Goal: Information Seeking & Learning: Learn about a topic

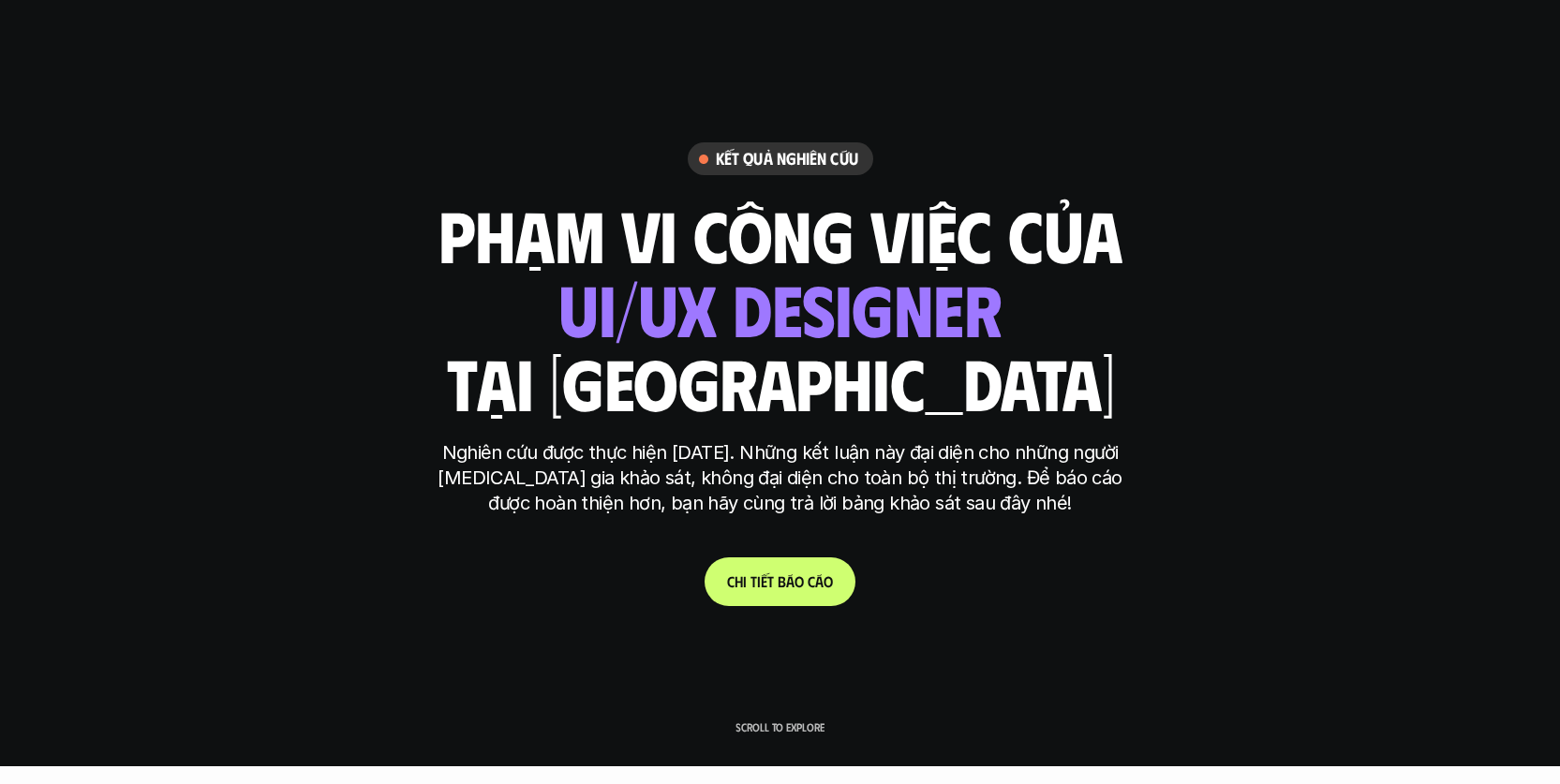
scroll to position [19, 0]
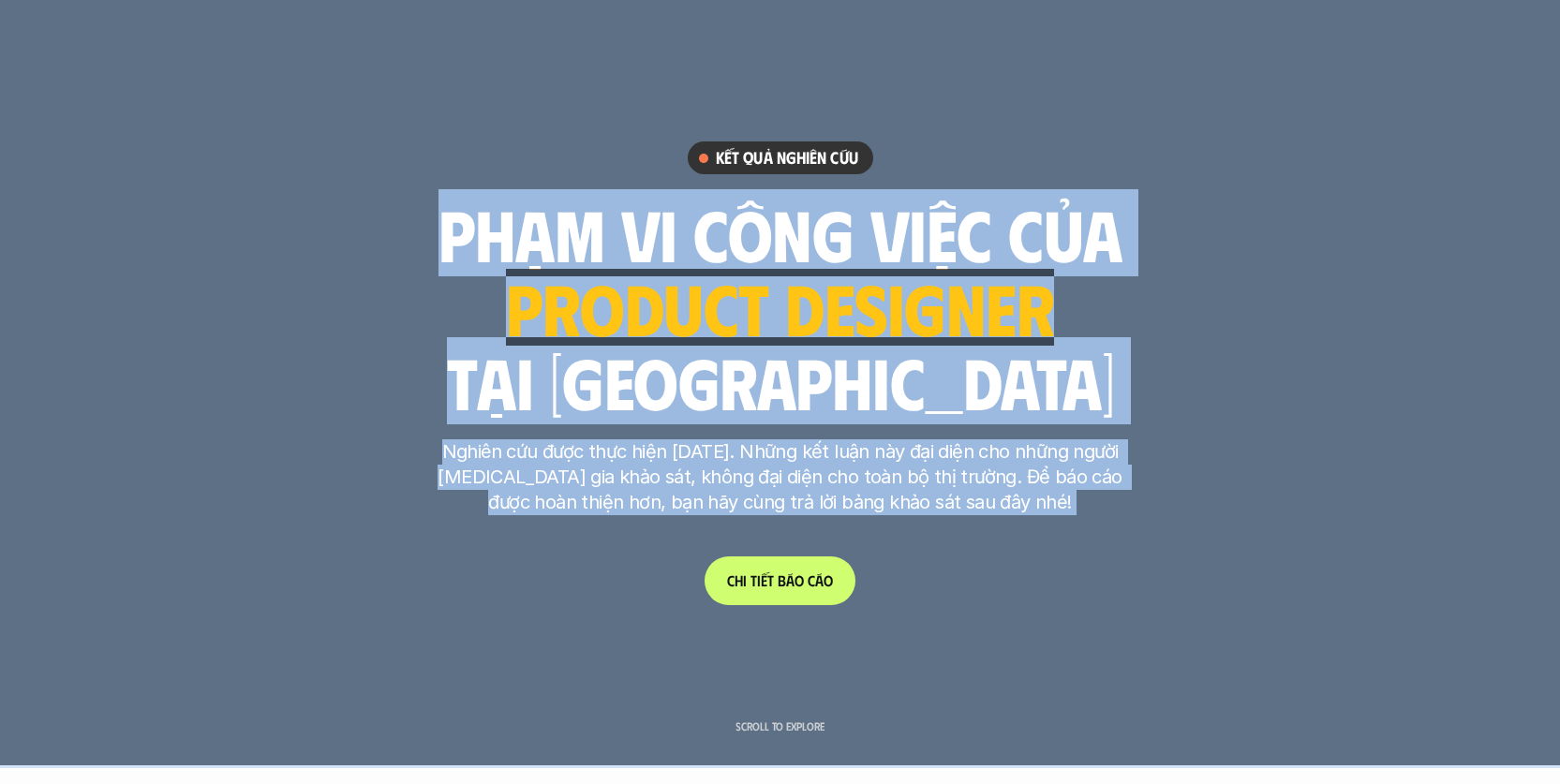
drag, startPoint x: 609, startPoint y: 217, endPoint x: 1132, endPoint y: 227, distance: 523.1
click at [899, 232] on h1 "phạm vi công việc của" at bounding box center [780, 233] width 684 height 79
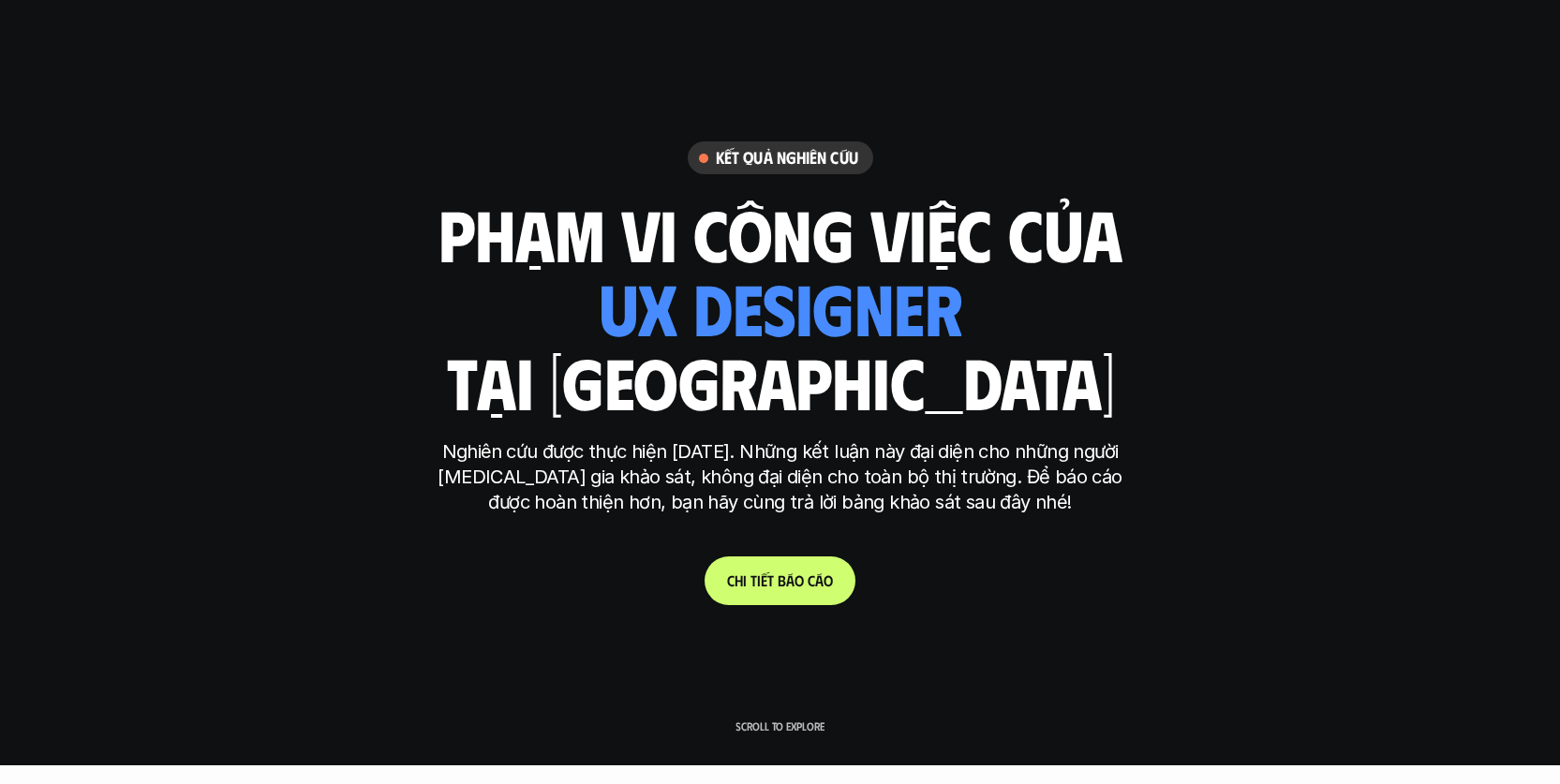
click at [466, 245] on h1 "phạm vi công việc của" at bounding box center [780, 233] width 684 height 79
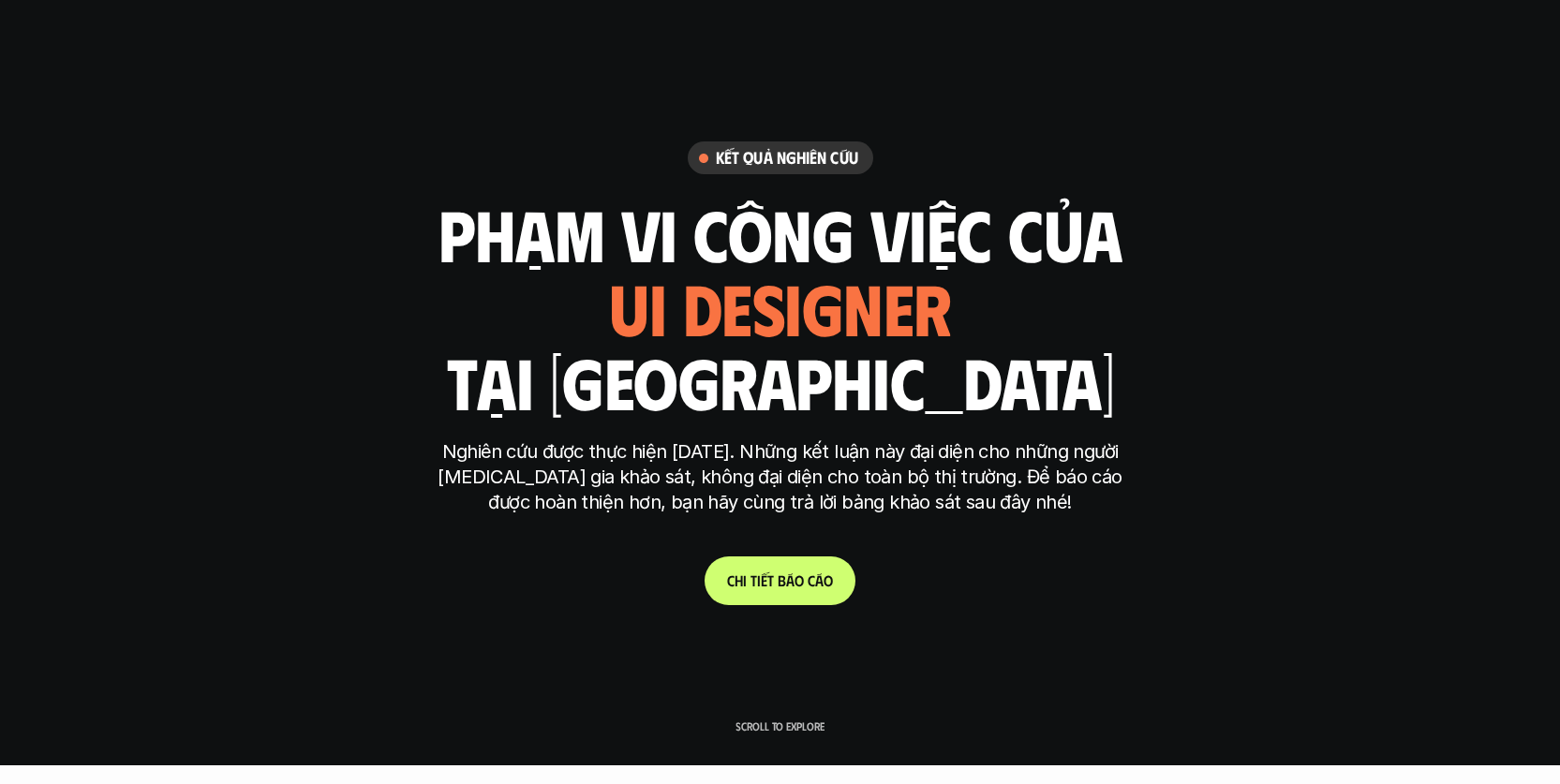
drag, startPoint x: 439, startPoint y: 243, endPoint x: 1116, endPoint y: 235, distance: 677.0
click at [1116, 235] on h1 "phạm vi công việc của" at bounding box center [780, 233] width 684 height 79
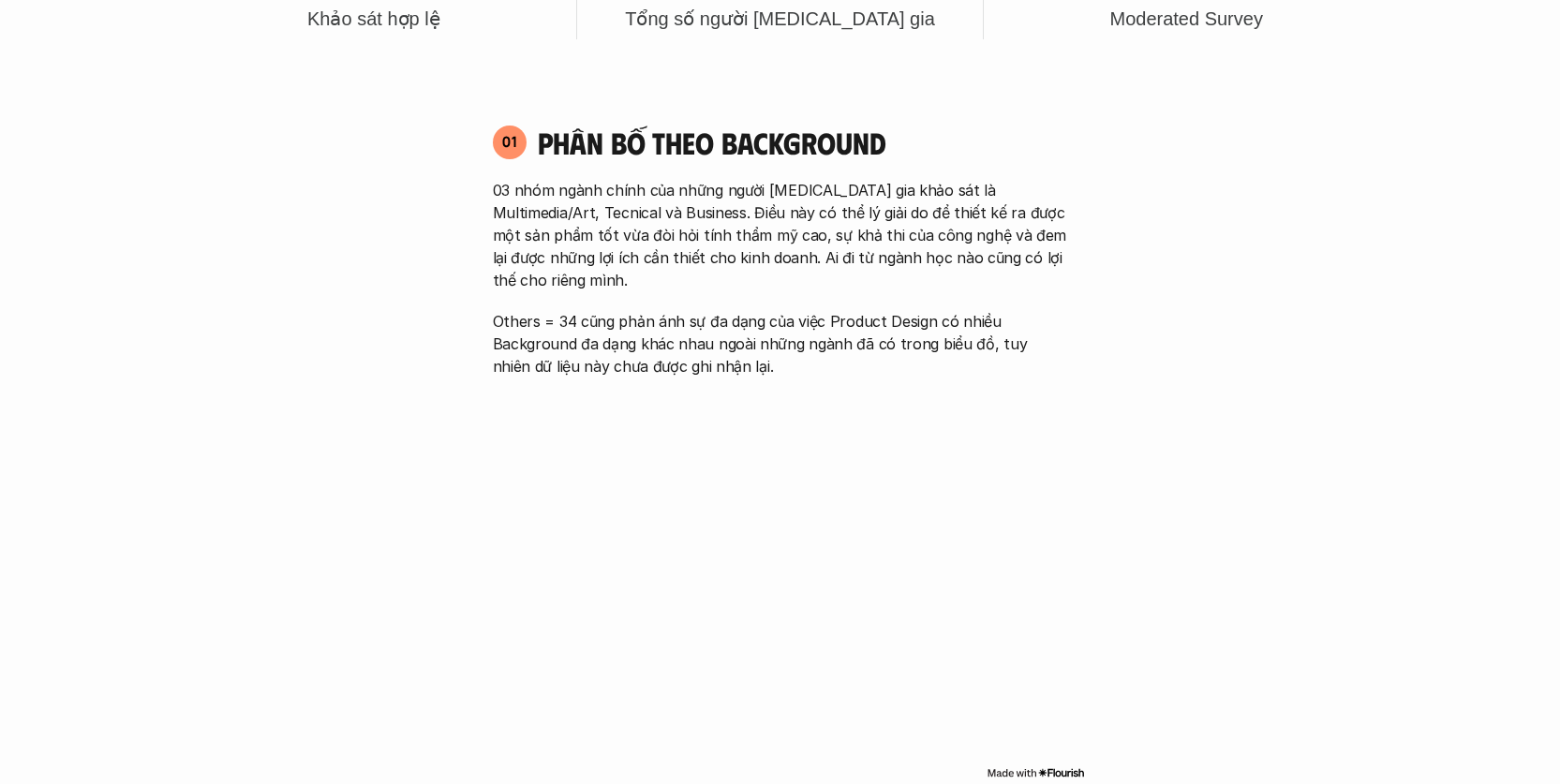
scroll to position [1172, 0]
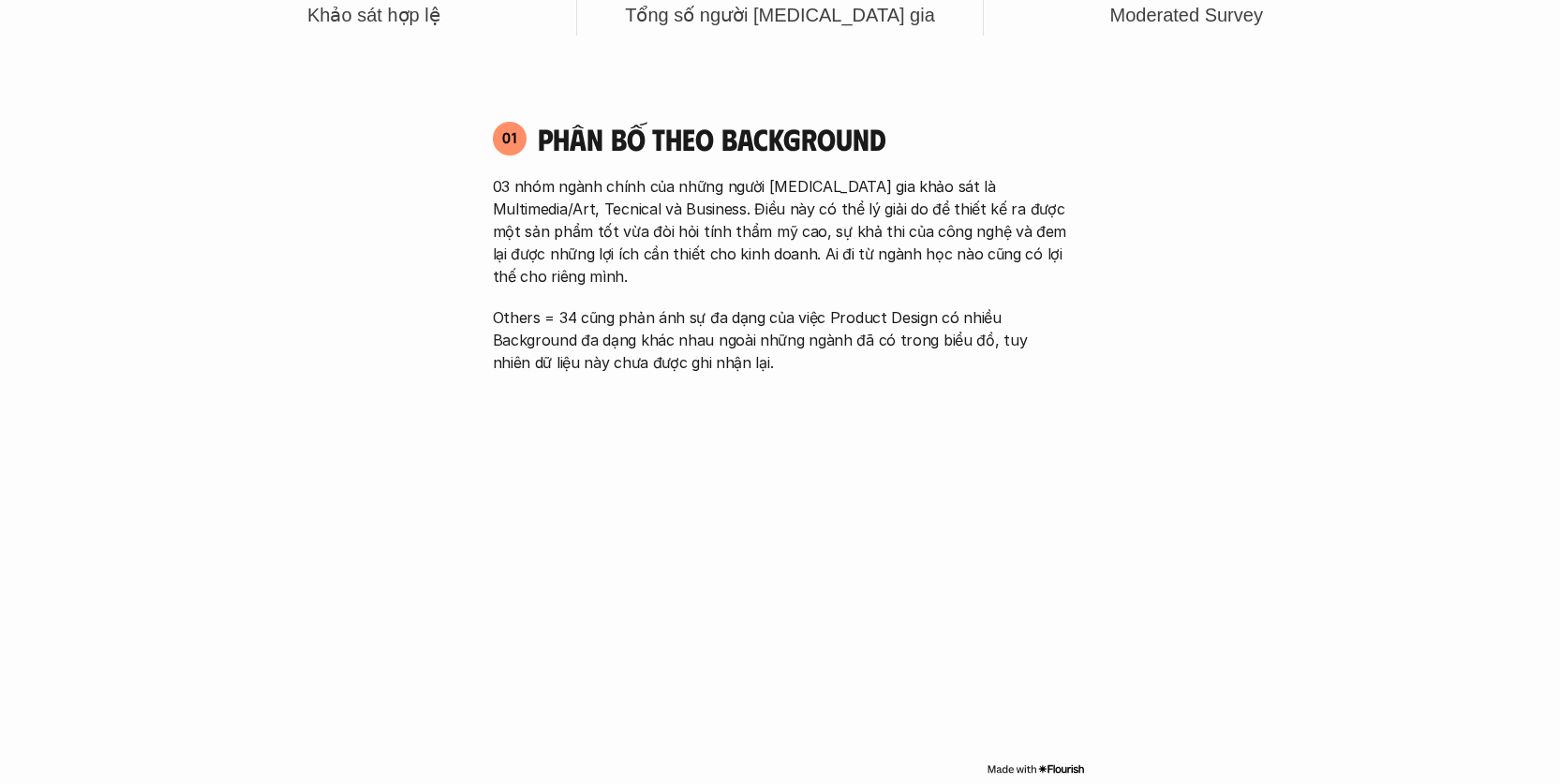
click at [790, 223] on p "03 nhóm ngành chính của những người [MEDICAL_DATA] gia khảo sát là Multimedia/A…" at bounding box center [780, 231] width 575 height 113
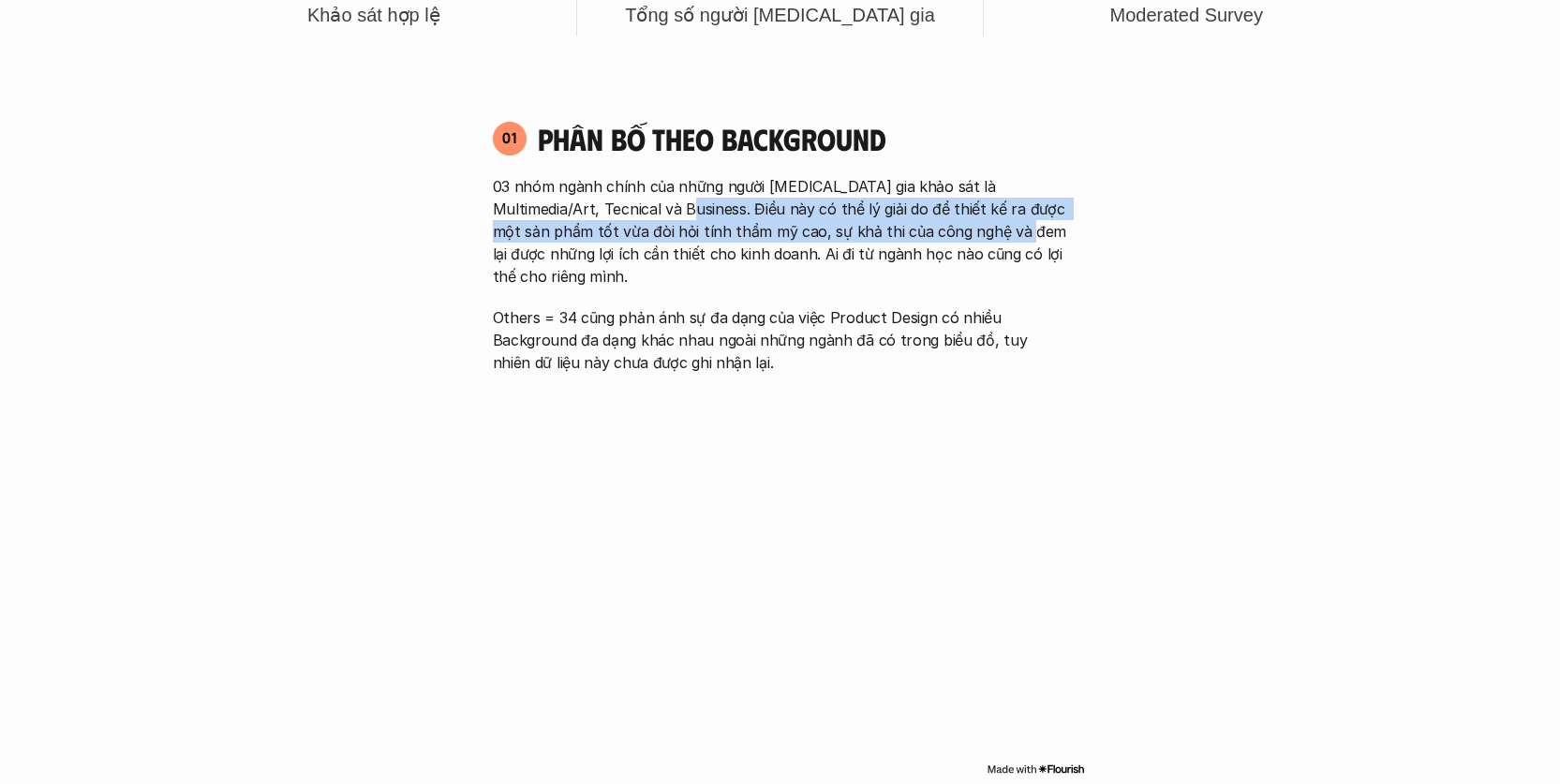
drag, startPoint x: 659, startPoint y: 205, endPoint x: 963, endPoint y: 231, distance: 305.1
click at [963, 231] on p "03 nhóm ngành chính của những người [MEDICAL_DATA] gia khảo sát là Multimedia/A…" at bounding box center [780, 231] width 575 height 113
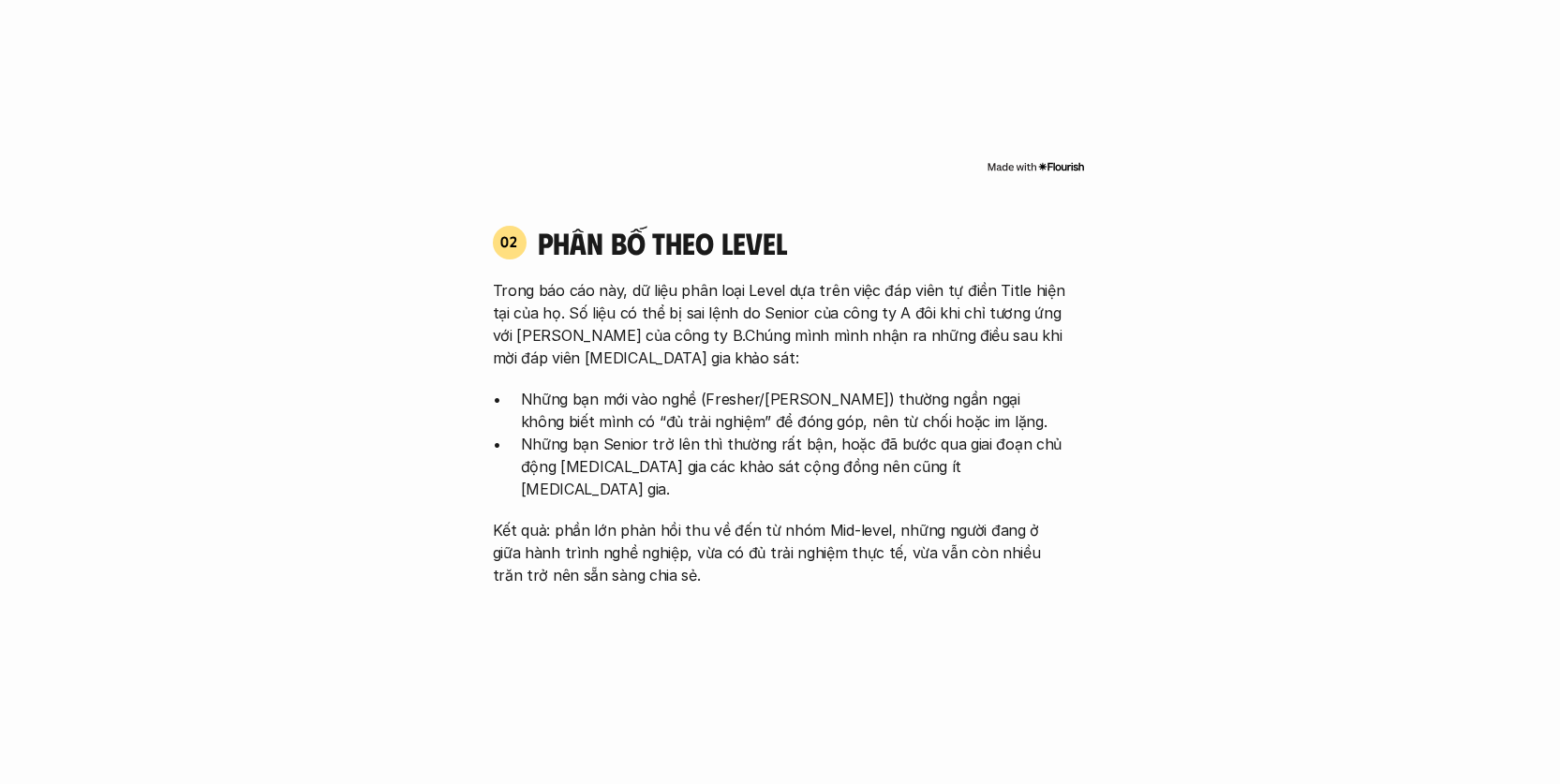
scroll to position [1774, 0]
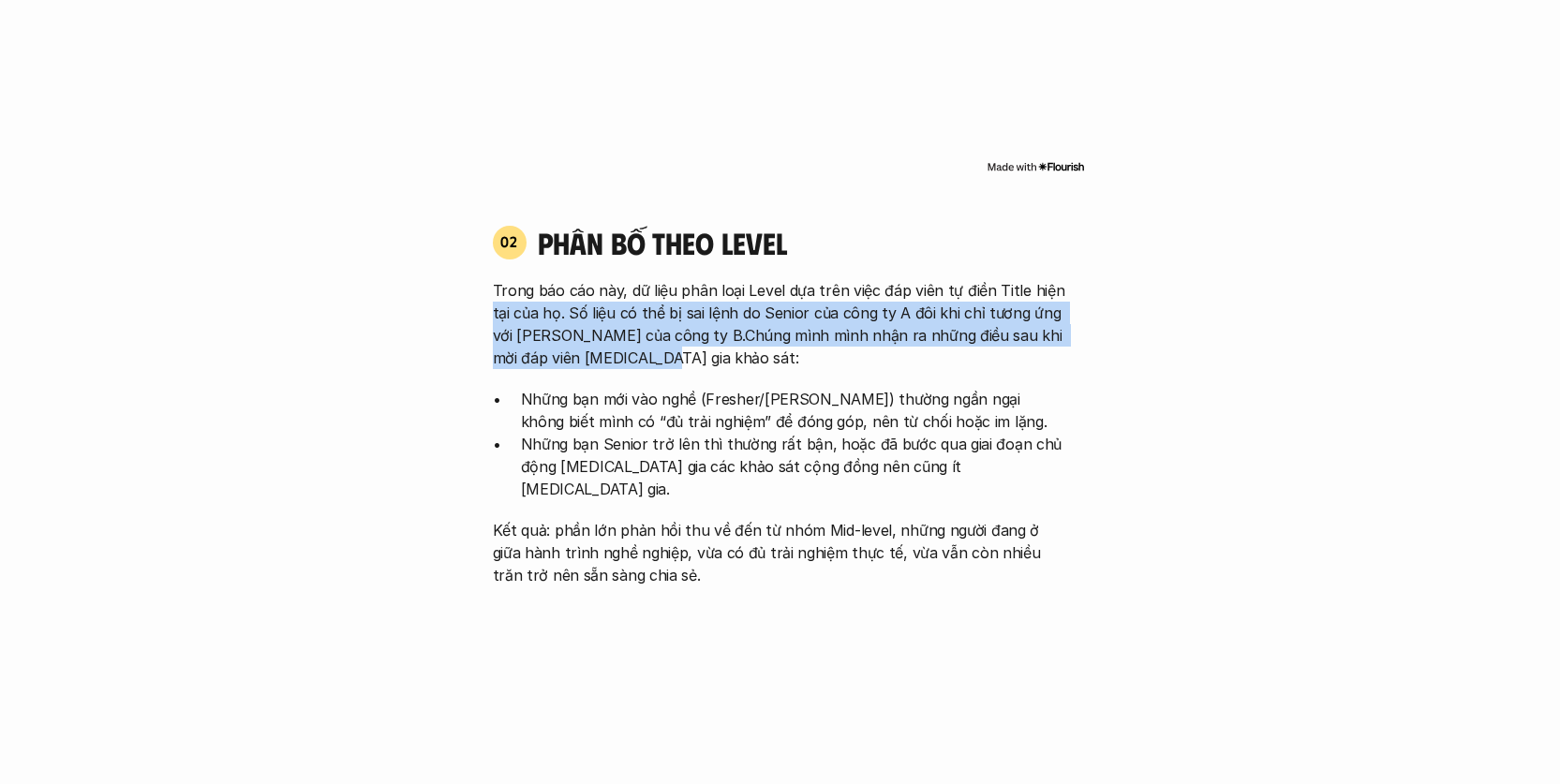
drag, startPoint x: 510, startPoint y: 279, endPoint x: 907, endPoint y: 337, distance: 401.2
click at [907, 337] on p "Trong báo cáo này, dữ liệu phân loại Level dựa trên việc đáp viên tự điền Title…" at bounding box center [780, 324] width 575 height 90
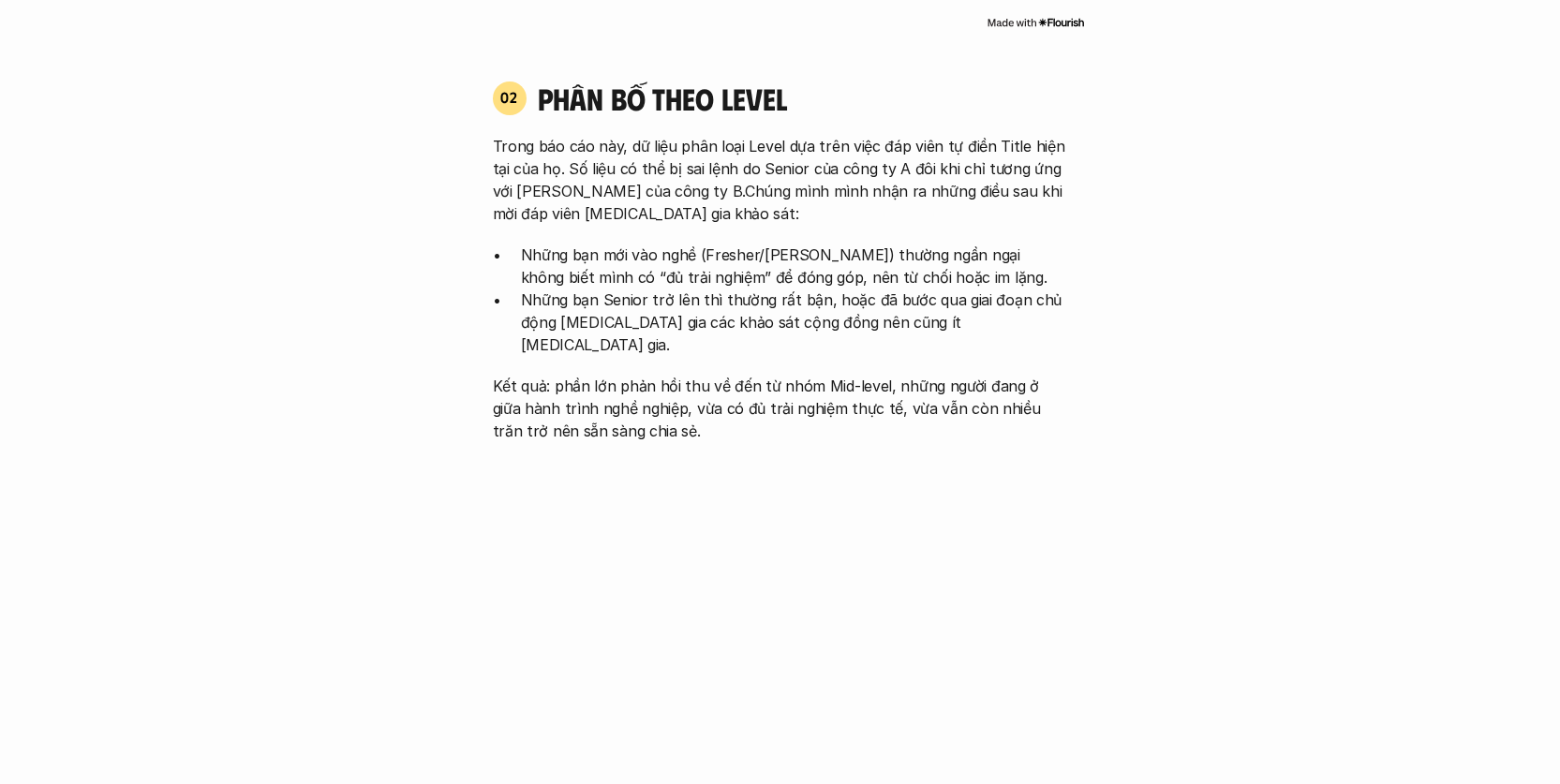
scroll to position [1915, 0]
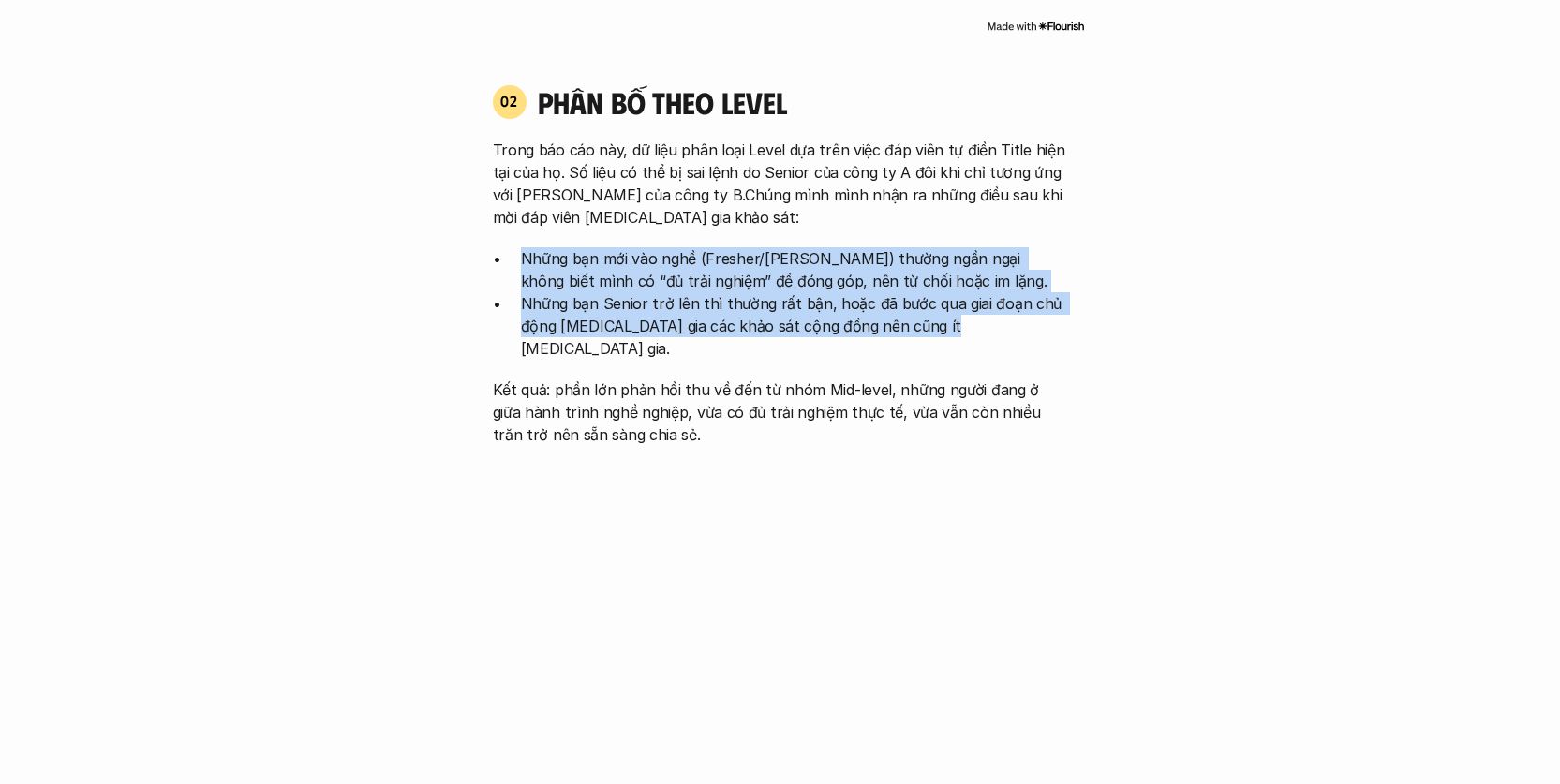
drag, startPoint x: 530, startPoint y: 237, endPoint x: 938, endPoint y: 311, distance: 414.7
click at [938, 311] on ul "Những bạn mới vào nghề (Fresher/[PERSON_NAME]) thường ngần ngại không biết mình…" at bounding box center [780, 303] width 575 height 113
click at [839, 311] on p "Những bạn Senior trở lên thì thường rất bận, hoặc đã bước qua giai đoạn chủ độn…" at bounding box center [795, 326] width 547 height 67
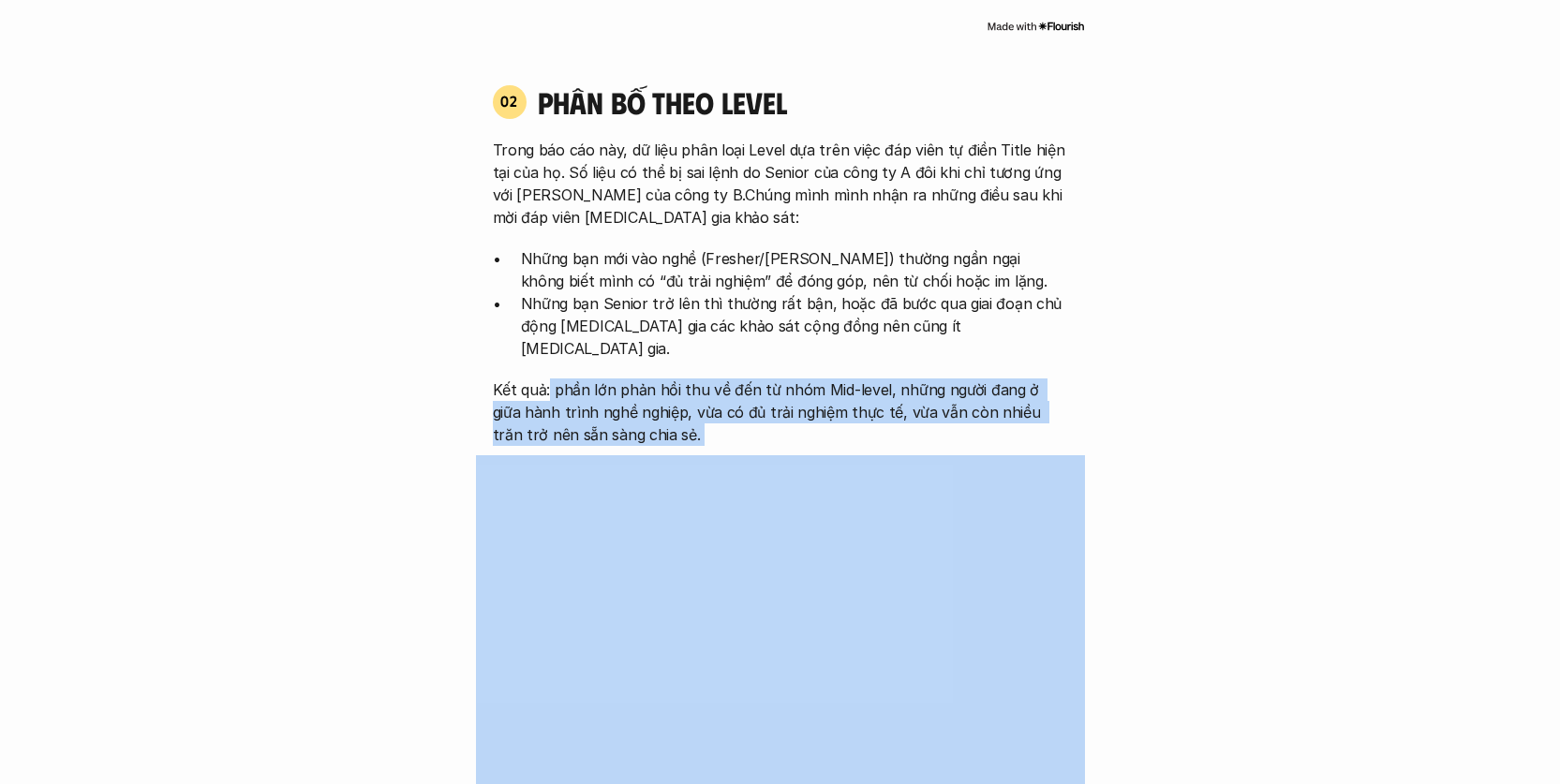
drag, startPoint x: 549, startPoint y: 343, endPoint x: 694, endPoint y: 408, distance: 158.9
click at [694, 408] on div "02 phân bố theo Level Trong báo cáo này, dữ liệu phân loại Level dựa trên việc …" at bounding box center [780, 476] width 609 height 824
click at [624, 392] on p "Kết quả: phần lớn phản hồi thu về đến từ nhóm Mid-level, những người đang ở giữ…" at bounding box center [780, 412] width 575 height 67
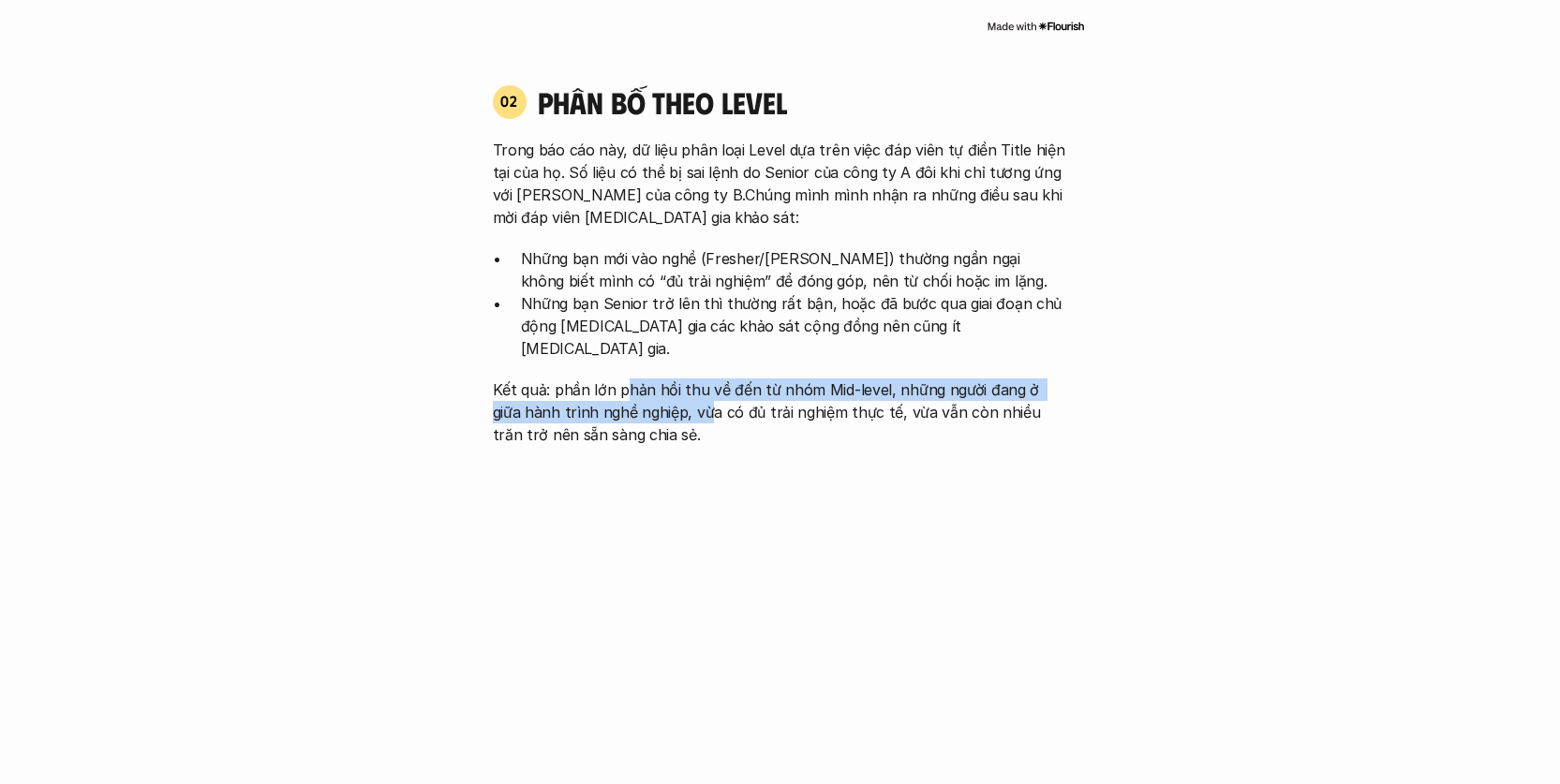
drag, startPoint x: 649, startPoint y: 363, endPoint x: 676, endPoint y: 374, distance: 29.2
click at [676, 379] on p "Kết quả: phần lớn phản hồi thu về đến từ nhóm Mid-level, những người đang ở giữ…" at bounding box center [780, 412] width 575 height 67
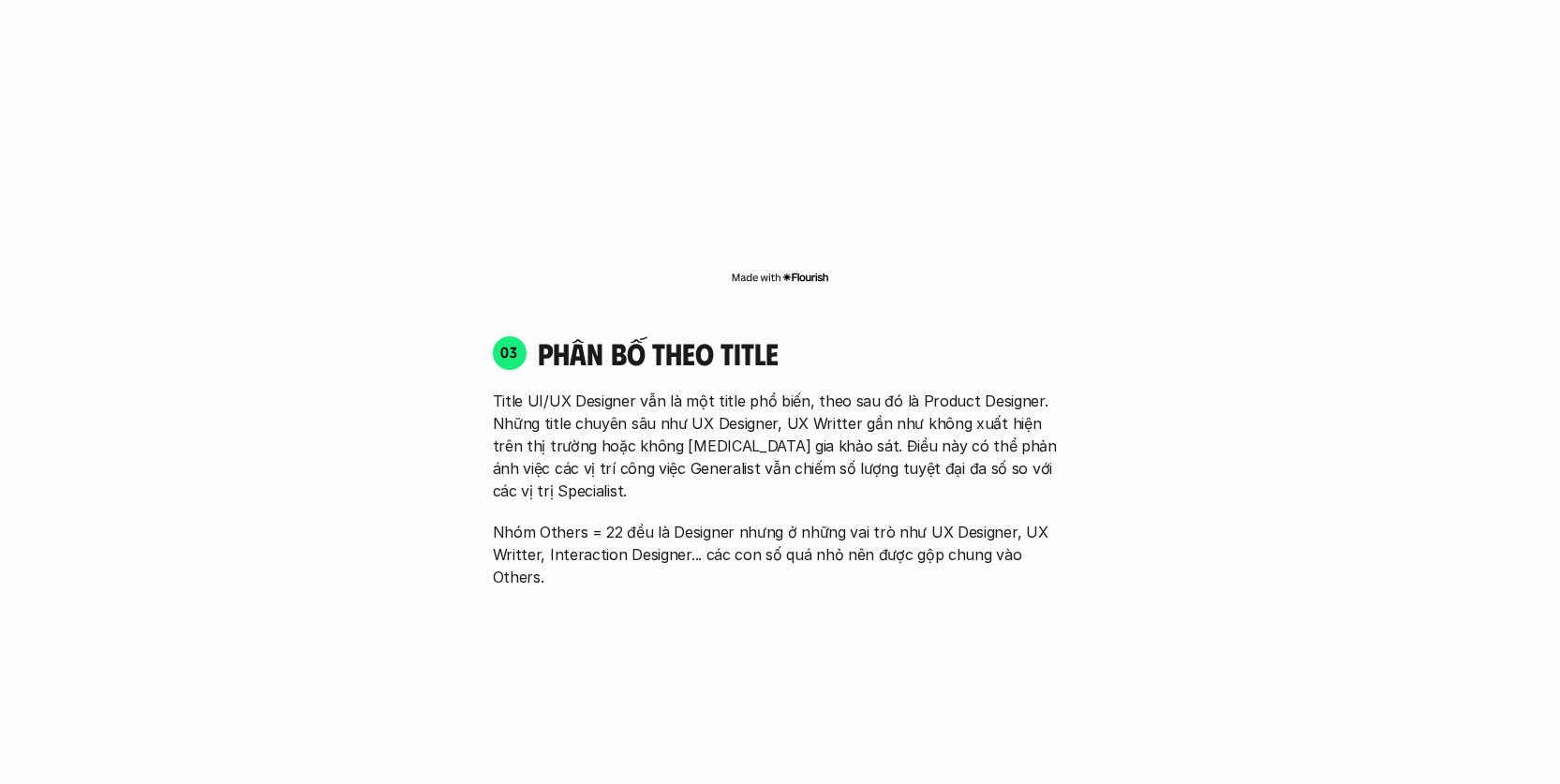
scroll to position [2499, 0]
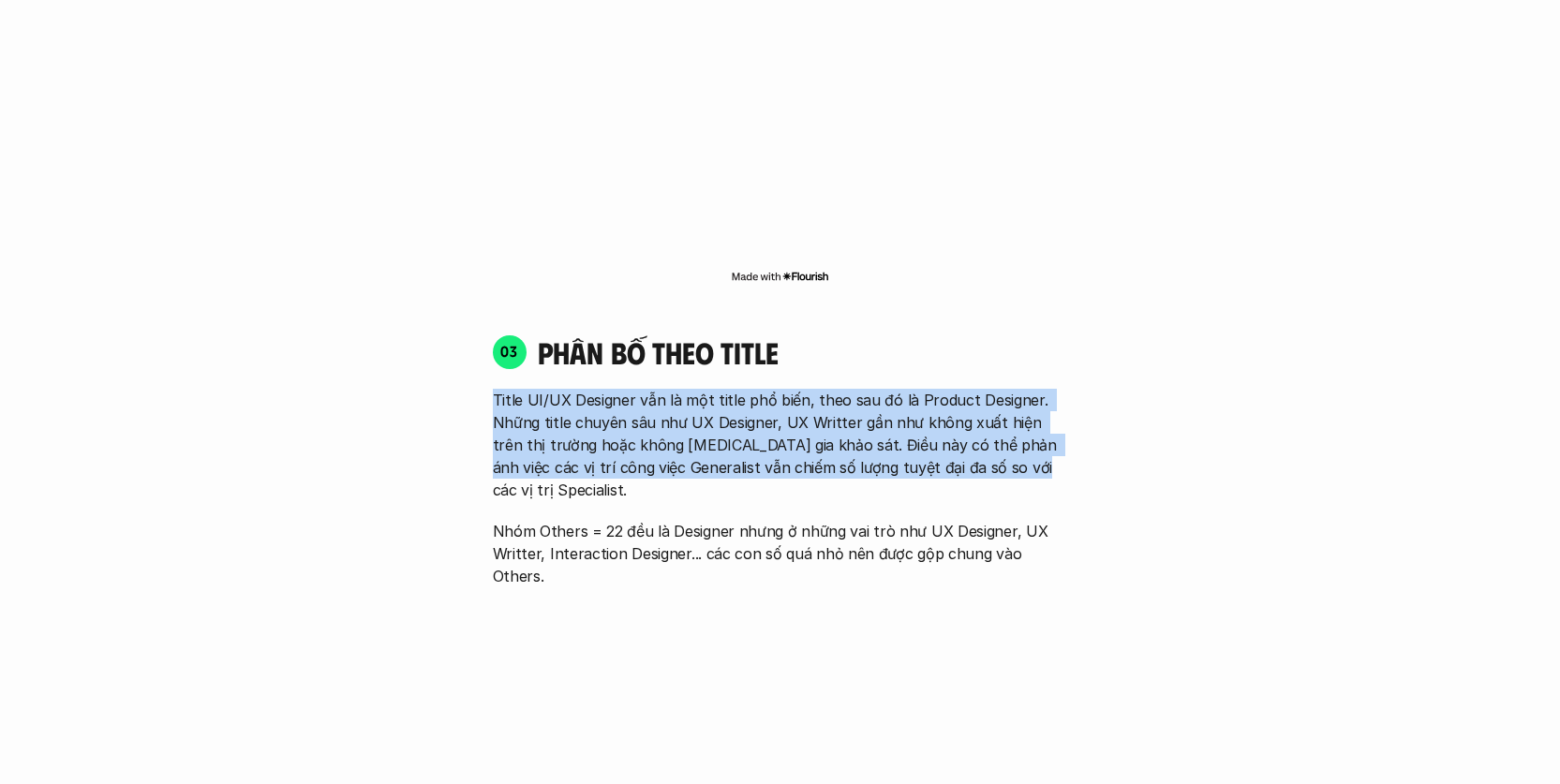
drag, startPoint x: 520, startPoint y: 354, endPoint x: 974, endPoint y: 428, distance: 460.0
click at [974, 428] on div "01 Phân bố theo background 03 nhóm ngành chính của những người [MEDICAL_DATA] g…" at bounding box center [780, 487] width 1199 height 3425
click at [974, 428] on p "Title UI/UX Designer vẫn là một title phổ biến, theo sau đó là Product Designer…" at bounding box center [780, 444] width 575 height 113
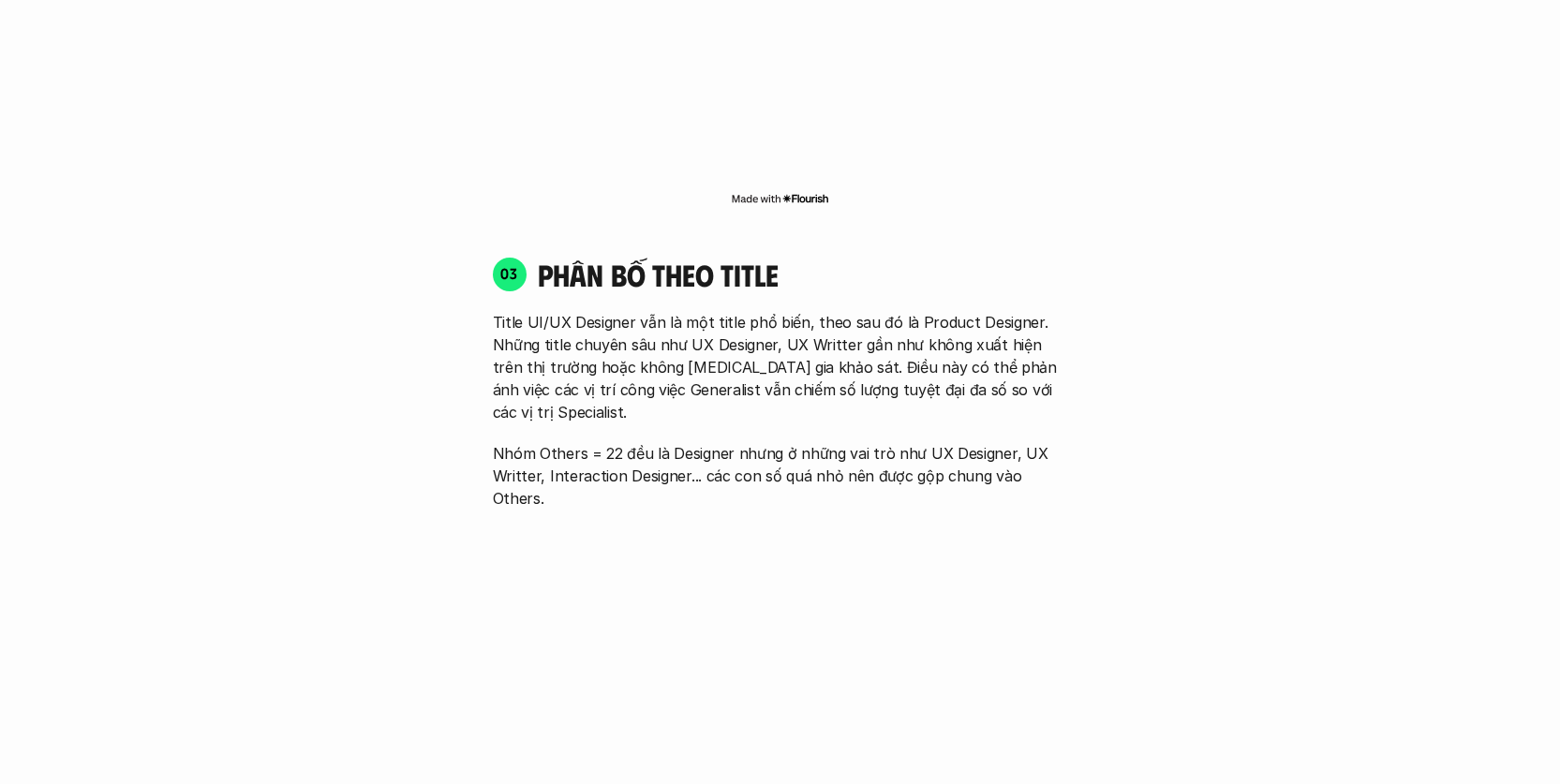
scroll to position [2576, 0]
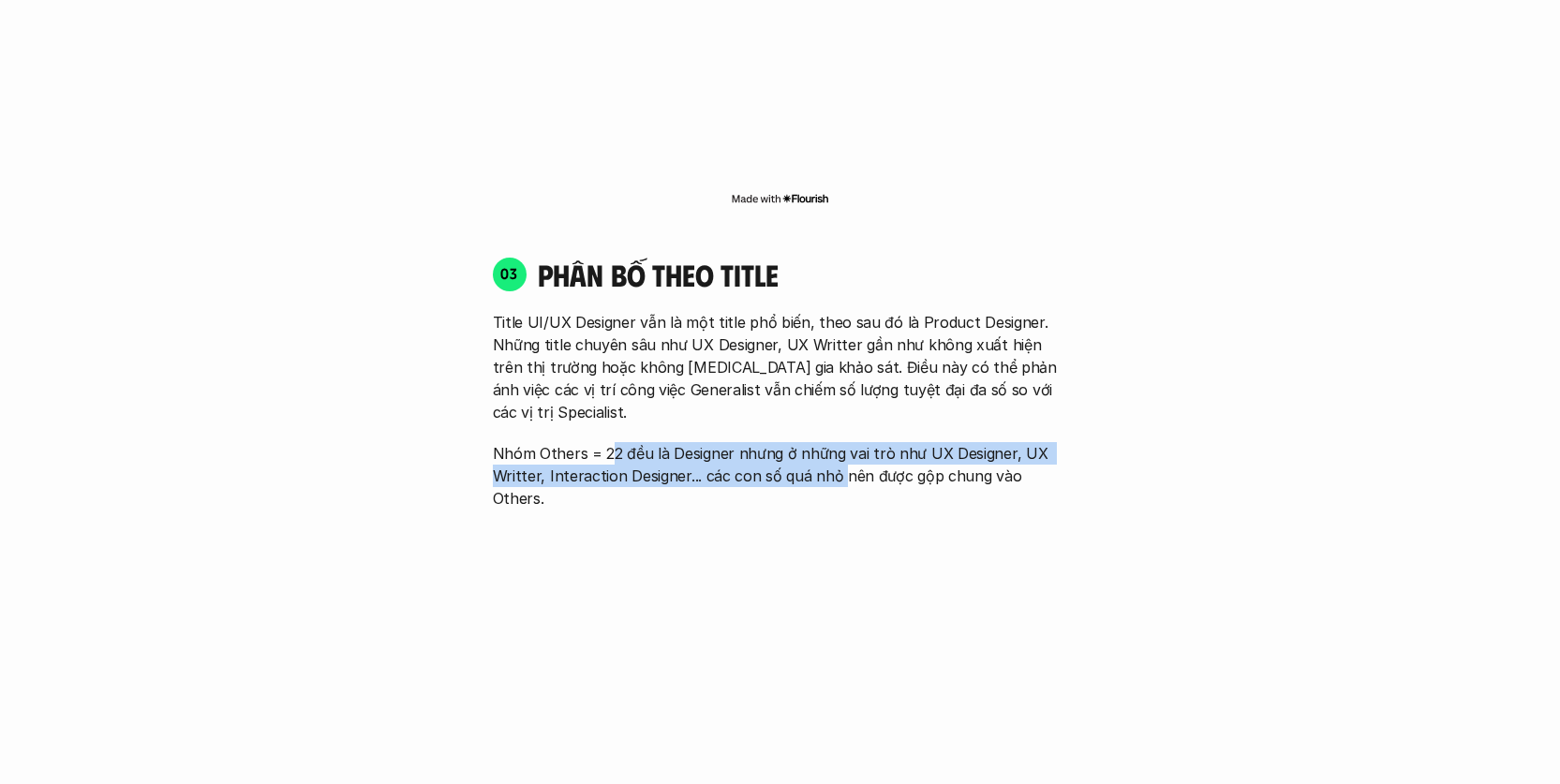
drag, startPoint x: 630, startPoint y: 383, endPoint x: 894, endPoint y: 411, distance: 265.5
click at [849, 442] on p "Nhóm Others = 22 đều là Designer nhưng ở những vai trò như UX Designer, UX Writ…" at bounding box center [780, 475] width 575 height 67
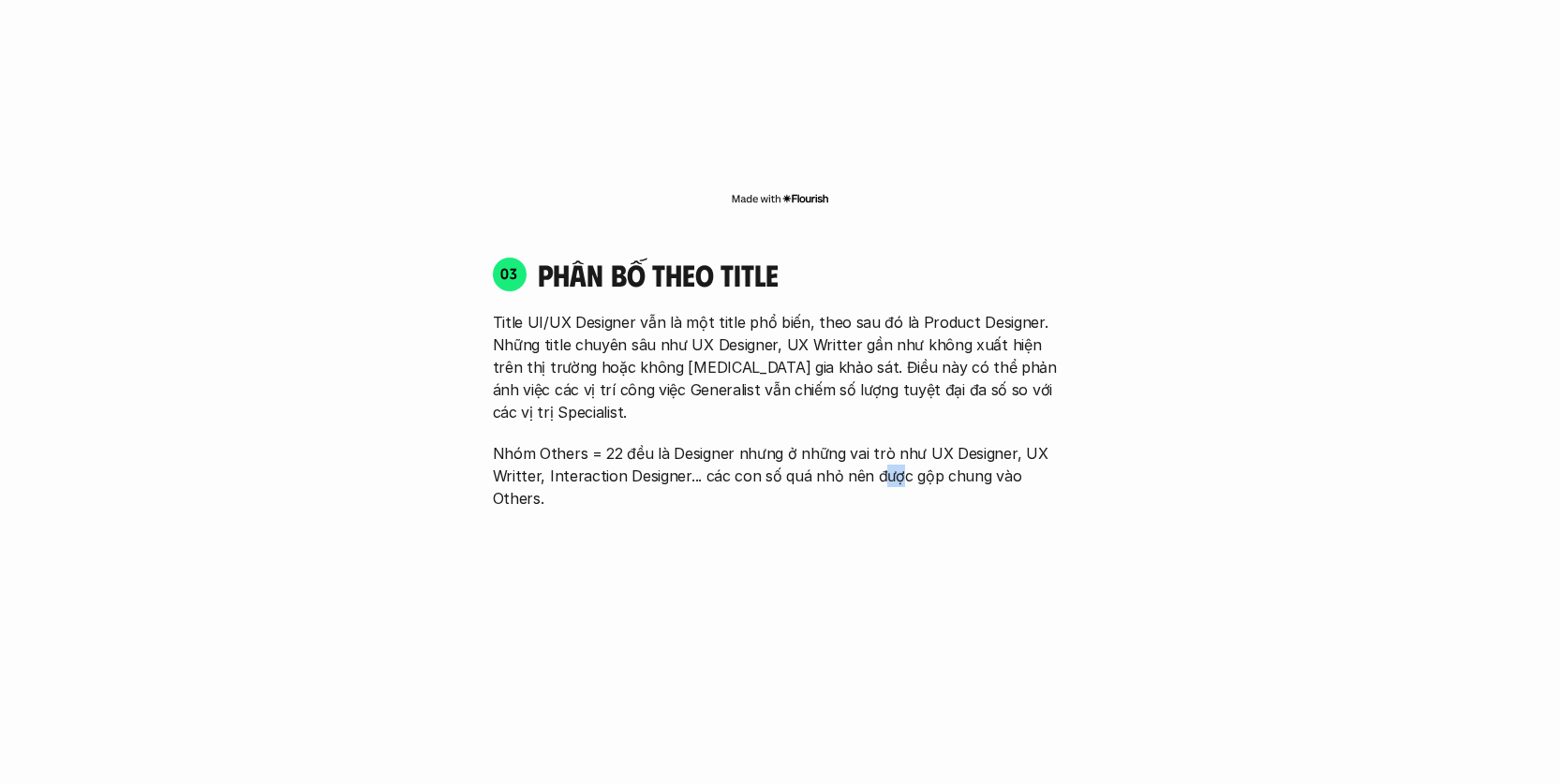
click at [894, 442] on p "Nhóm Others = 22 đều là Designer nhưng ở những vai trò như UX Designer, UX Writ…" at bounding box center [780, 475] width 575 height 67
click at [952, 442] on p "Nhóm Others = 22 đều là Designer nhưng ở những vai trò như UX Designer, UX Writ…" at bounding box center [780, 475] width 575 height 67
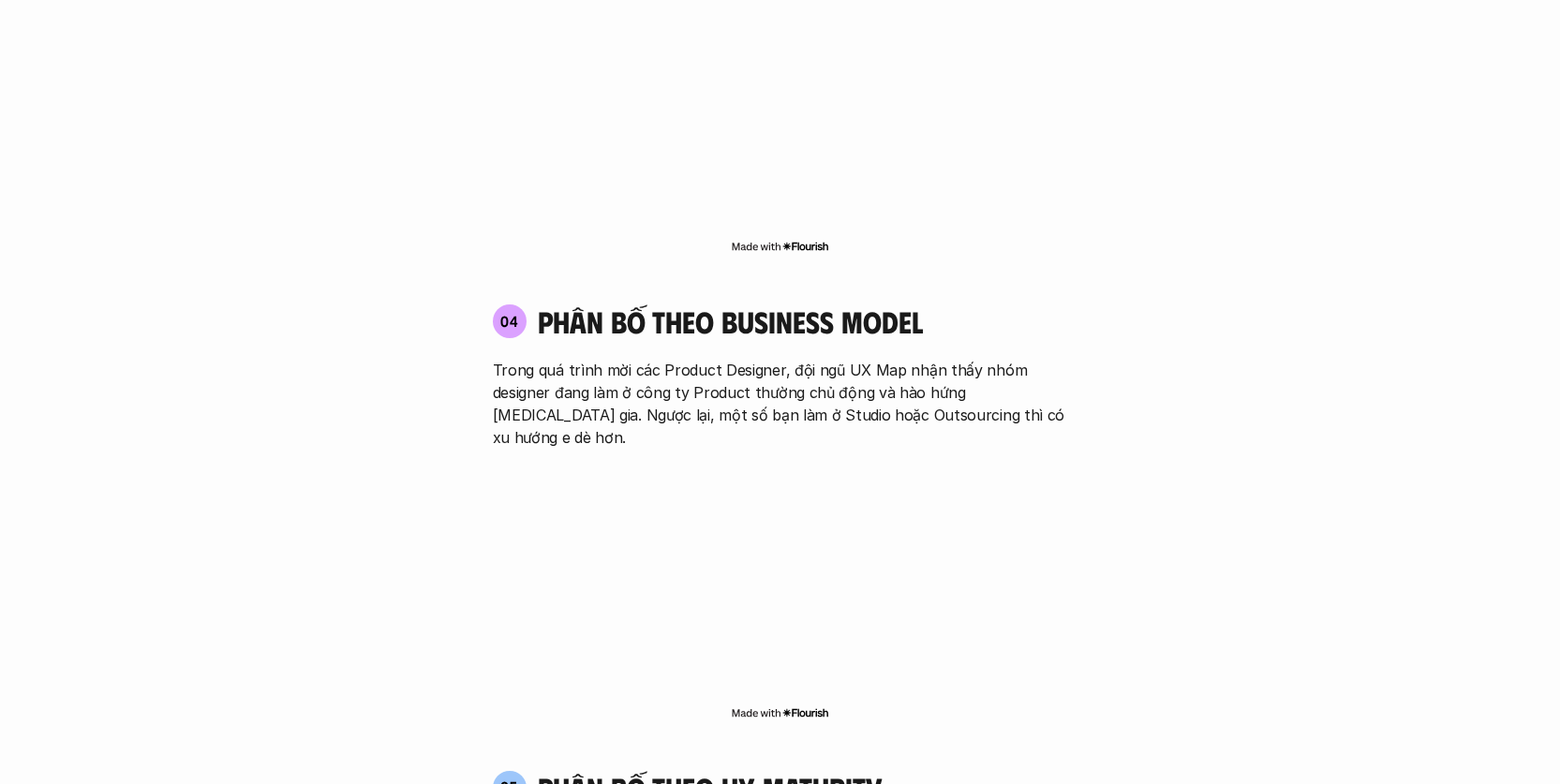
scroll to position [3145, 0]
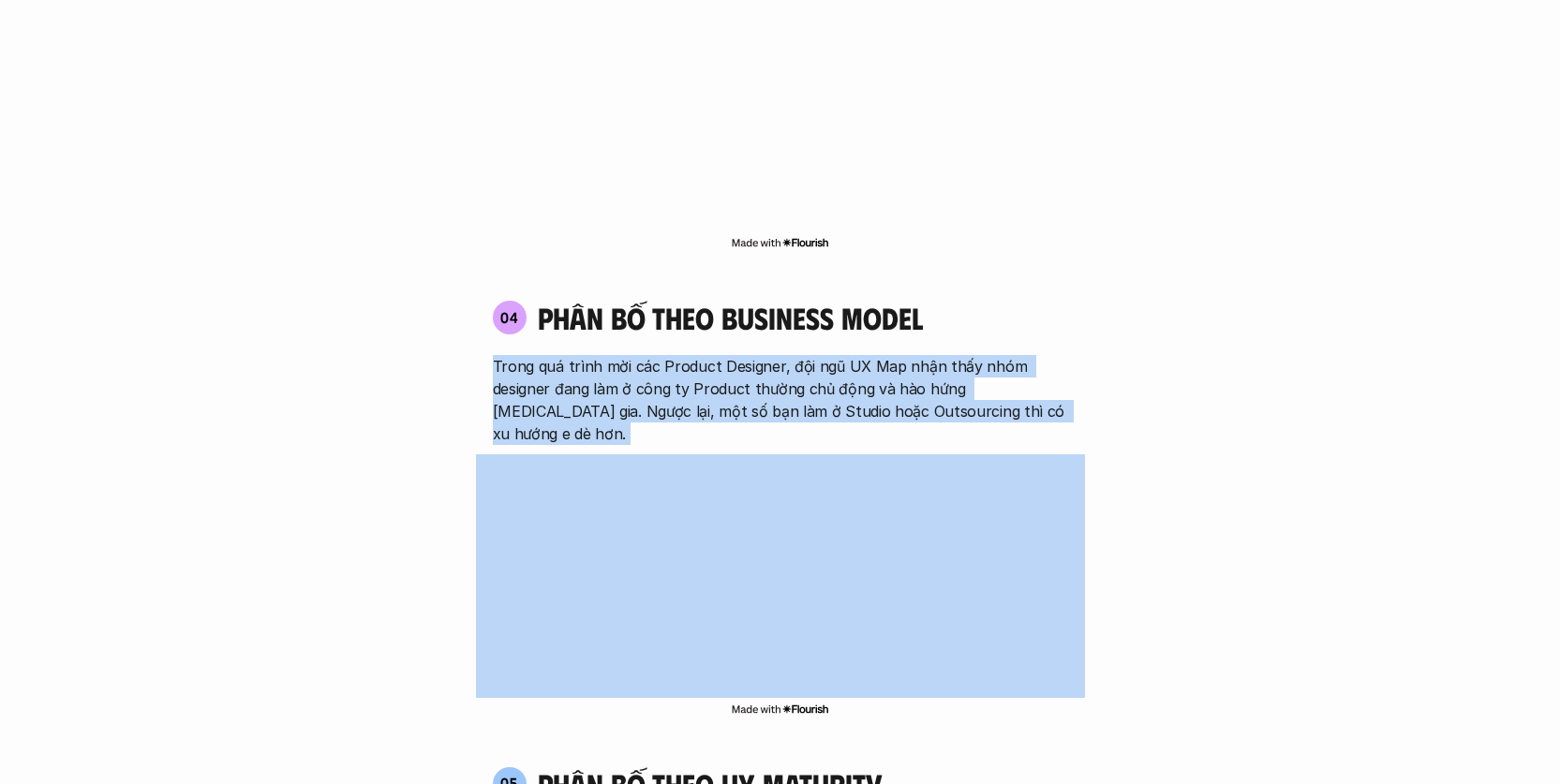
drag, startPoint x: 496, startPoint y: 271, endPoint x: 993, endPoint y: 341, distance: 501.9
click at [1031, 355] on p "Trong quá trình mời các Product Designer, đội ngũ UX Map nhận thấy nhóm designe…" at bounding box center [780, 400] width 575 height 90
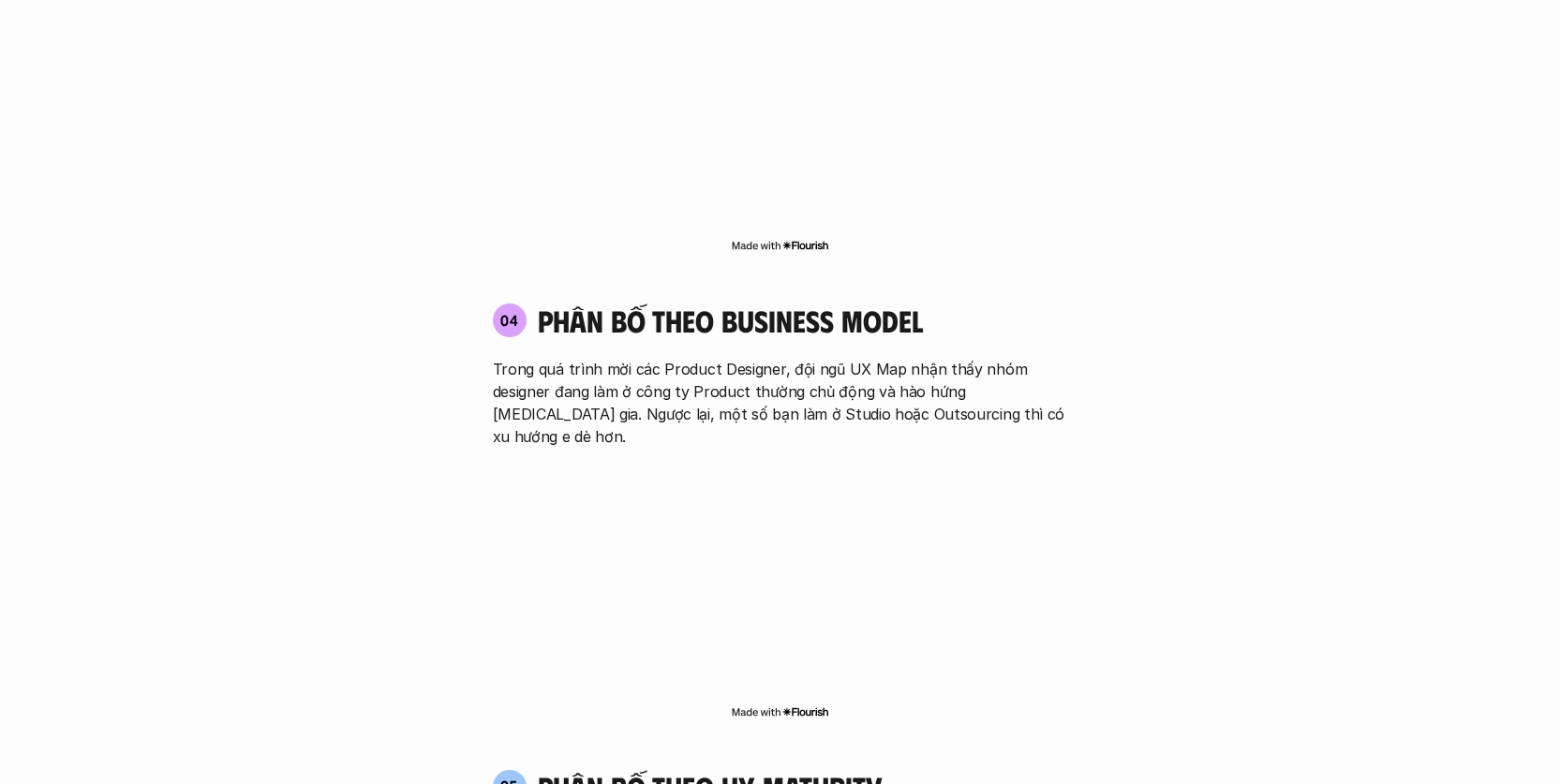
scroll to position [3141, 0]
drag, startPoint x: 672, startPoint y: 293, endPoint x: 883, endPoint y: 294, distance: 211.0
click at [881, 359] on p "Trong quá trình mời các Product Designer, đội ngũ UX Map nhận thấy nhóm designe…" at bounding box center [780, 403] width 575 height 90
click at [883, 359] on p "Trong quá trình mời các Product Designer, đội ngũ UX Map nhận thấy nhóm designe…" at bounding box center [780, 403] width 575 height 90
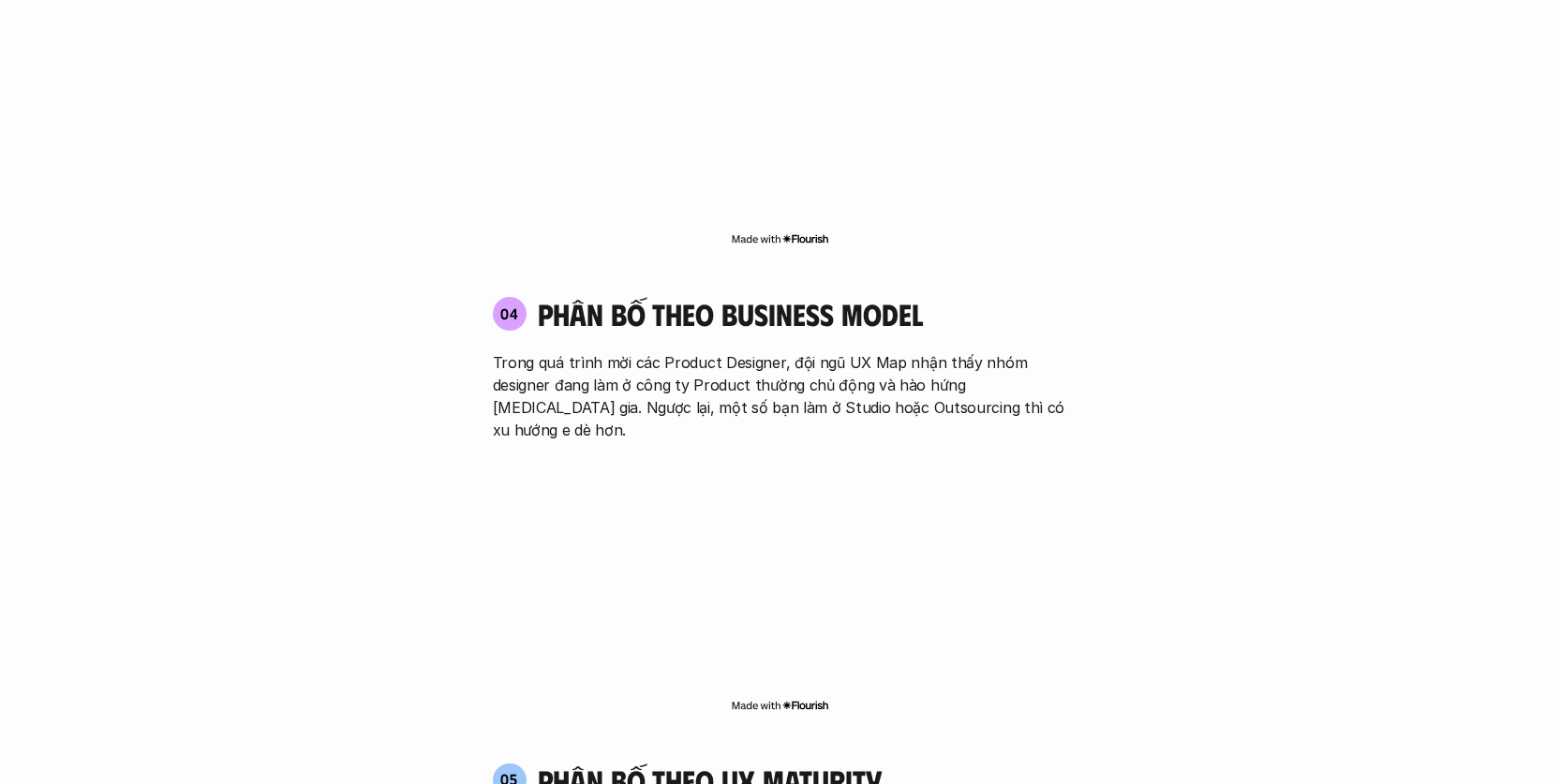
scroll to position [3148, 0]
drag, startPoint x: 562, startPoint y: 319, endPoint x: 1004, endPoint y: 314, distance: 442.0
click at [1004, 351] on p "Trong quá trình mời các Product Designer, đội ngũ UX Map nhận thấy nhóm designe…" at bounding box center [780, 396] width 575 height 90
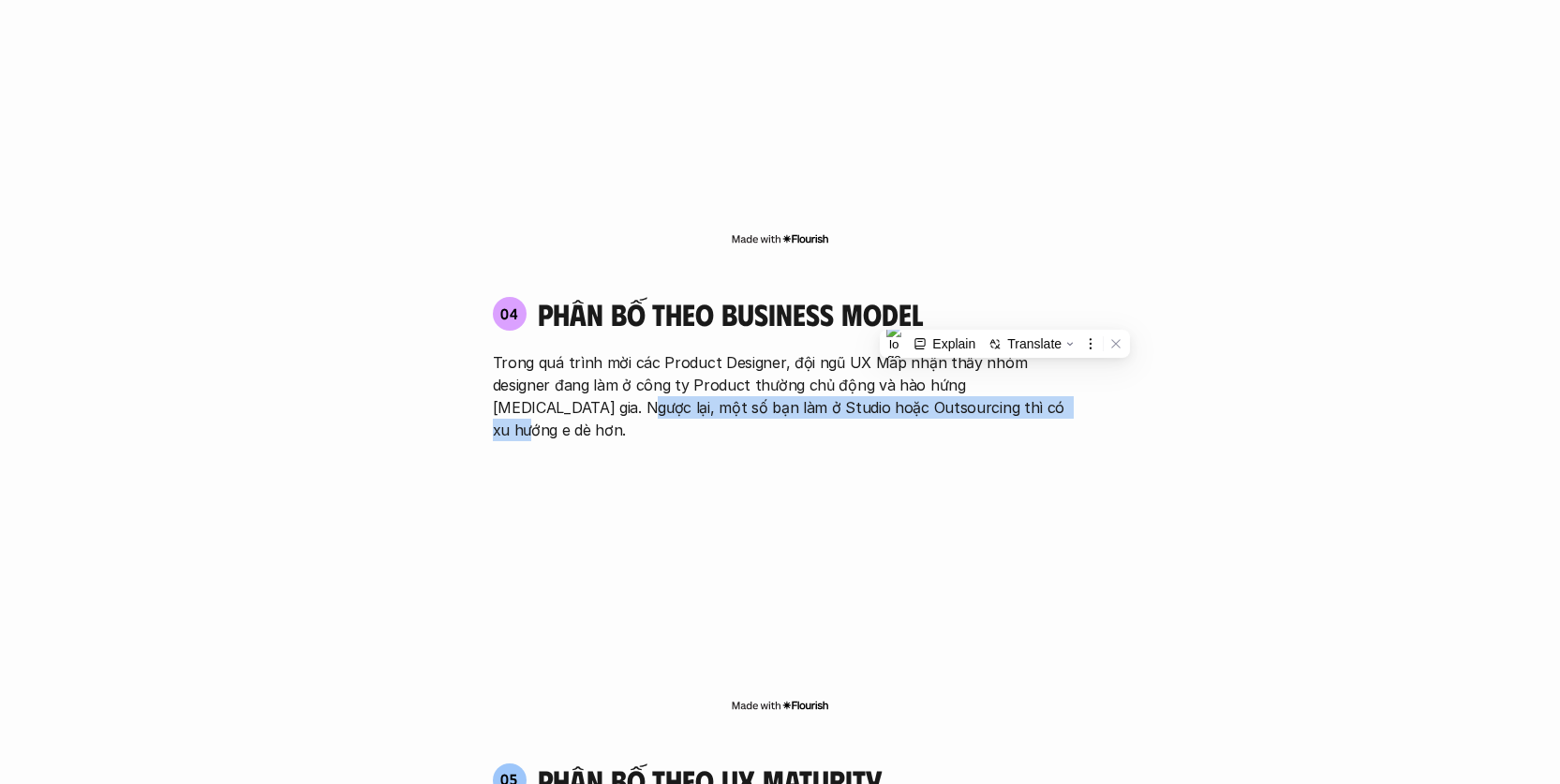
click at [1004, 351] on p "Trong quá trình mời các Product Designer, đội ngũ UX Map nhận thấy nhóm designe…" at bounding box center [780, 396] width 575 height 90
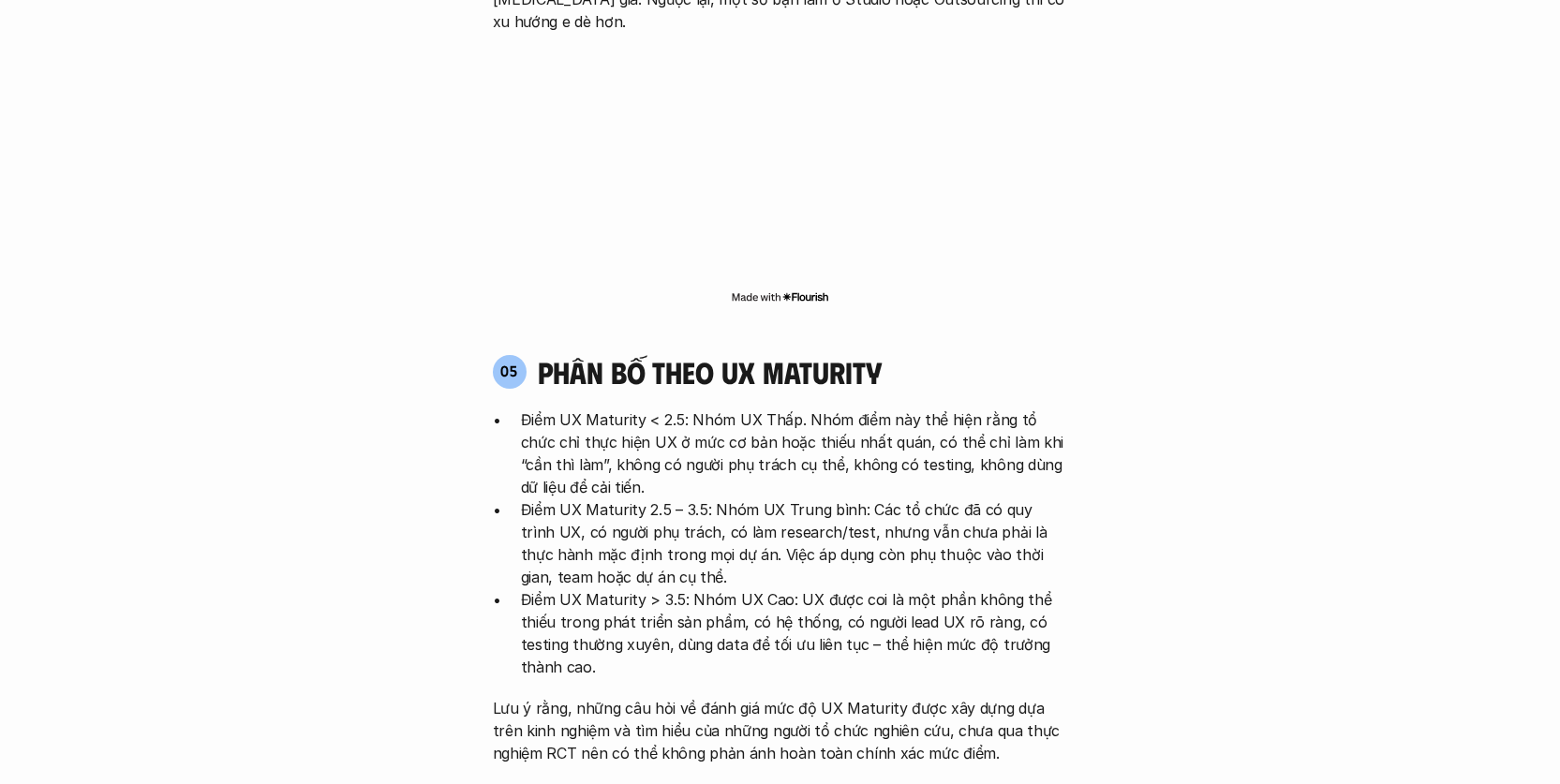
scroll to position [3557, 0]
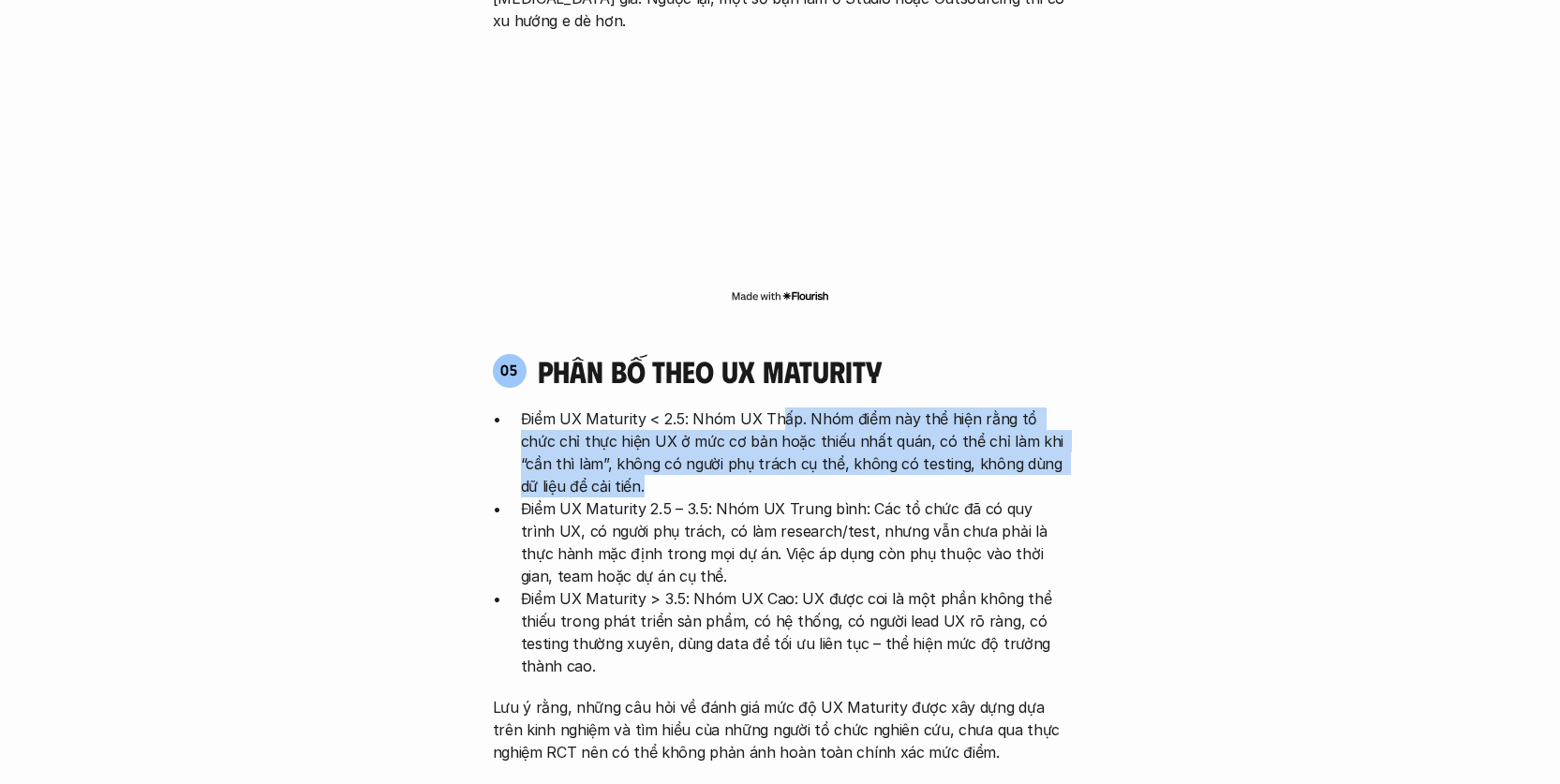
drag, startPoint x: 778, startPoint y: 309, endPoint x: 839, endPoint y: 364, distance: 82.1
click at [839, 407] on p "Điểm UX Maturity < 2.5: Nhóm UX Thấp. Nhóm điểm này thể hiện rằng tổ chức chỉ t…" at bounding box center [795, 452] width 547 height 90
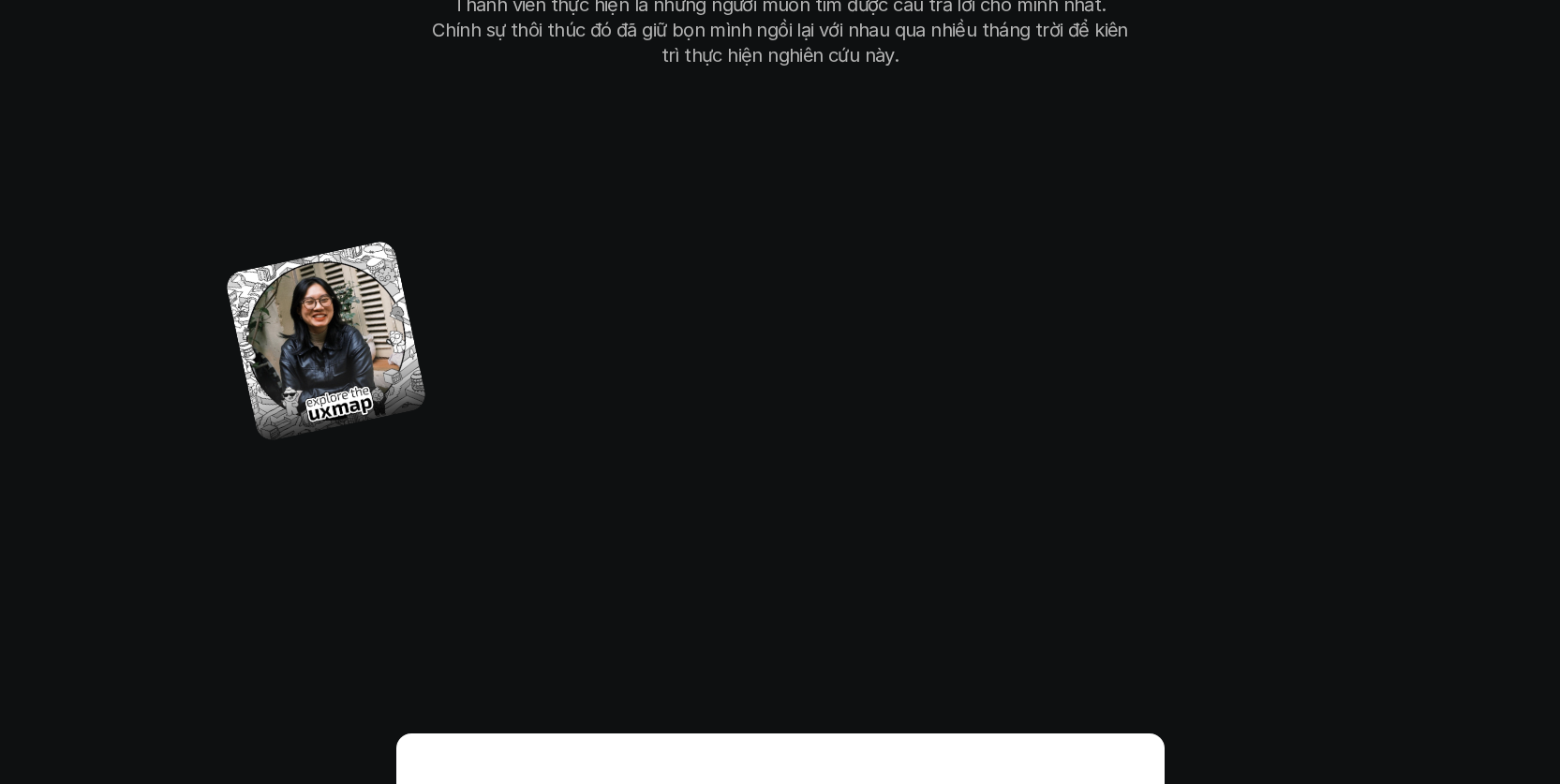
scroll to position [10988, 0]
